Goal: Information Seeking & Learning: Learn about a topic

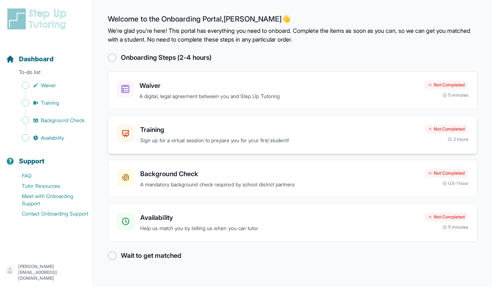
click at [268, 140] on p "Sign up for a virtual session to prepare you for your first student!" at bounding box center [279, 140] width 278 height 8
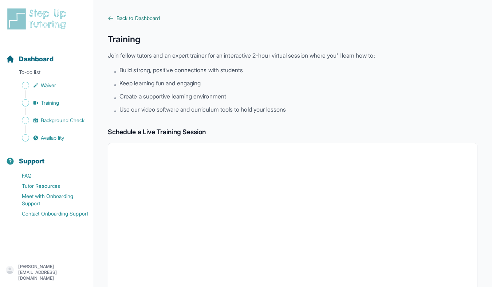
click at [142, 17] on span "Back to Dashboard" at bounding box center [138, 18] width 43 height 7
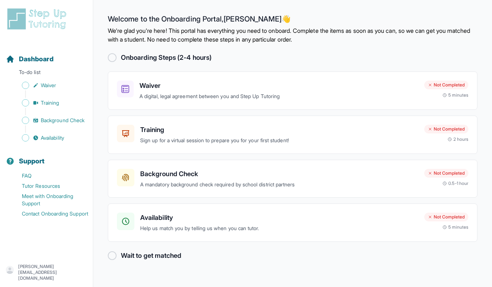
click at [13, 271] on icon "button" at bounding box center [10, 270] width 8 height 7
click at [36, 254] on link "Sign Out" at bounding box center [46, 252] width 79 height 13
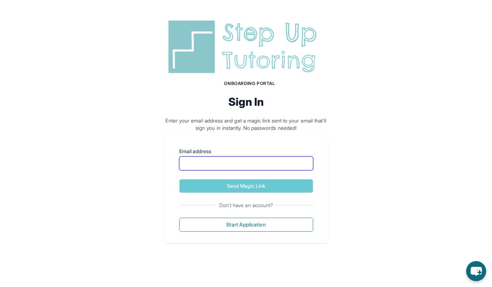
click at [250, 163] on input "Email address" at bounding box center [246, 163] width 134 height 14
type input "**********"
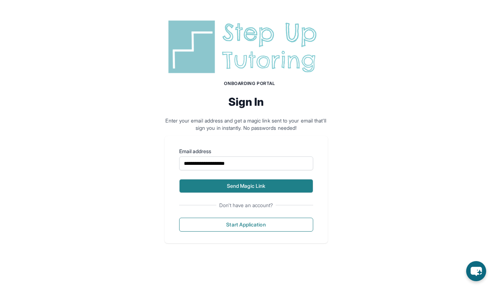
click at [246, 186] on button "Send Magic Link" at bounding box center [246, 186] width 134 height 14
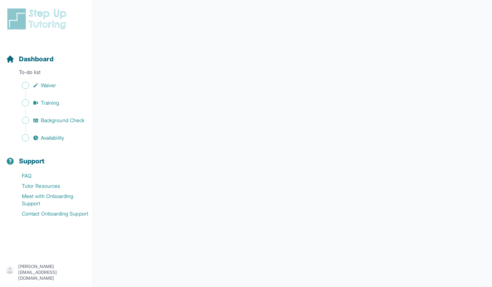
scroll to position [101, 0]
click at [61, 23] on img at bounding box center [38, 18] width 65 height 23
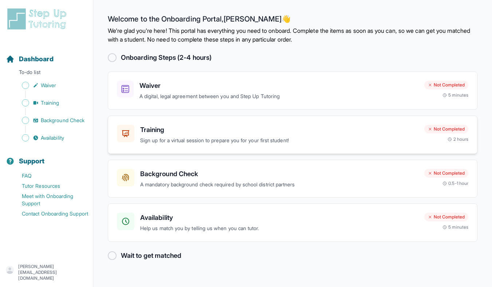
click at [234, 132] on h3 "Training" at bounding box center [279, 130] width 278 height 10
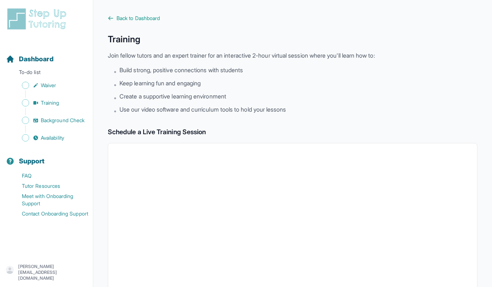
click at [51, 17] on img at bounding box center [38, 18] width 65 height 23
